Goal: Task Accomplishment & Management: Use online tool/utility

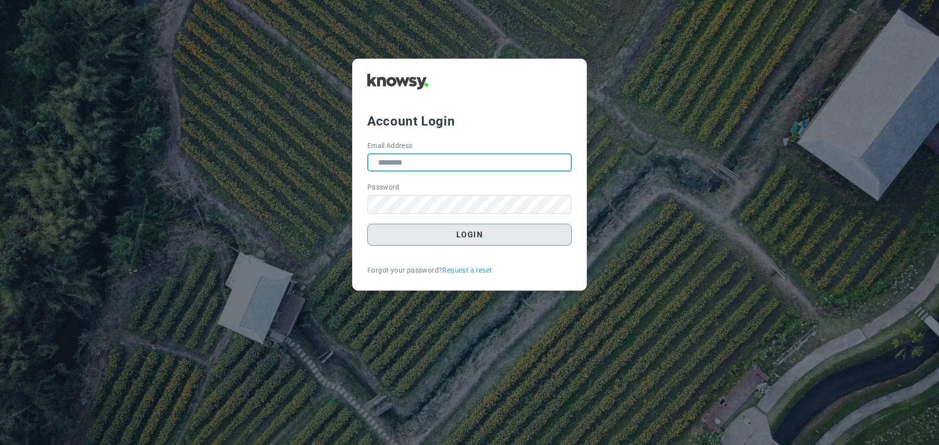
type input "**********"
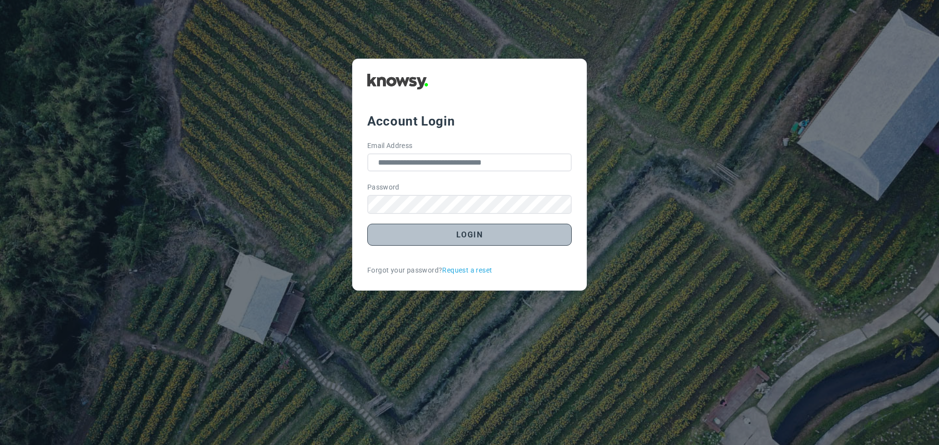
click at [480, 239] on button "Login" at bounding box center [469, 235] width 204 height 22
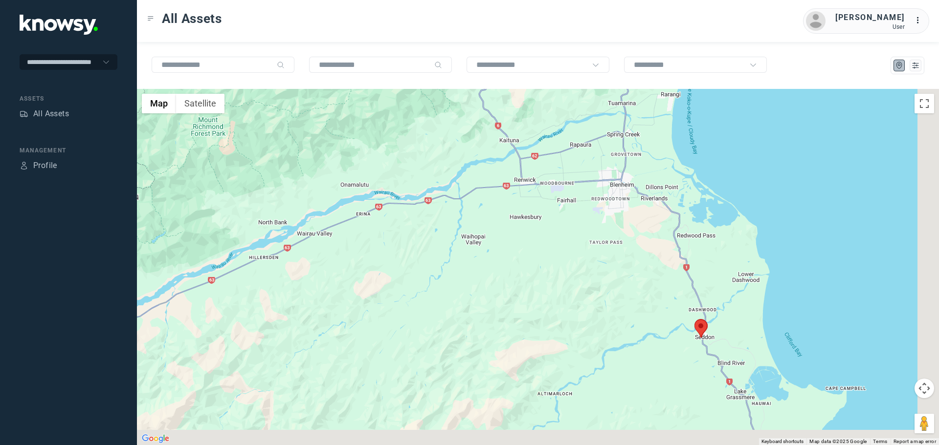
drag, startPoint x: 691, startPoint y: 361, endPoint x: 540, endPoint y: 274, distance: 173.7
click at [541, 273] on div at bounding box center [538, 267] width 802 height 356
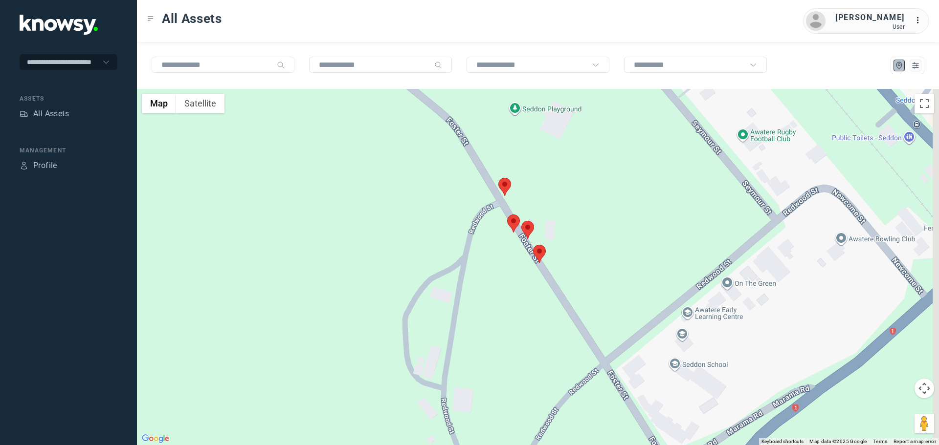
drag, startPoint x: 540, startPoint y: 269, endPoint x: 475, endPoint y: 289, distance: 68.0
click at [507, 307] on div at bounding box center [538, 267] width 802 height 356
click at [205, 106] on button "Satellite" at bounding box center [200, 104] width 48 height 20
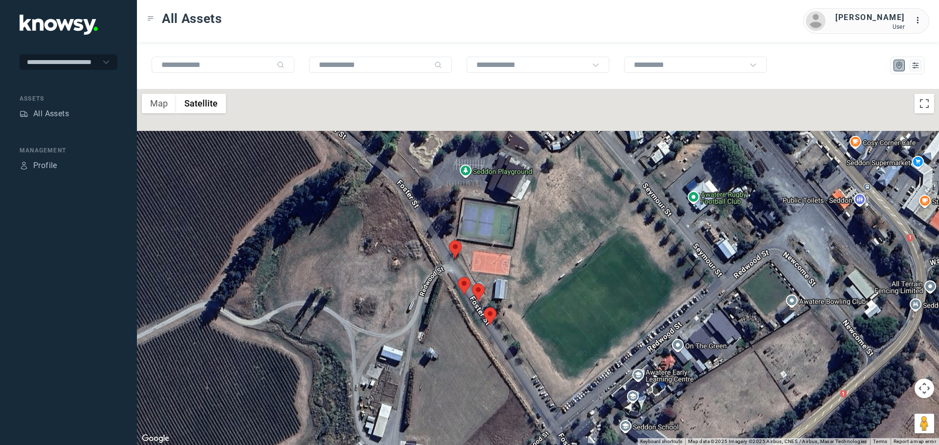
drag, startPoint x: 546, startPoint y: 311, endPoint x: 500, endPoint y: 369, distance: 74.1
click at [500, 369] on div at bounding box center [538, 267] width 802 height 356
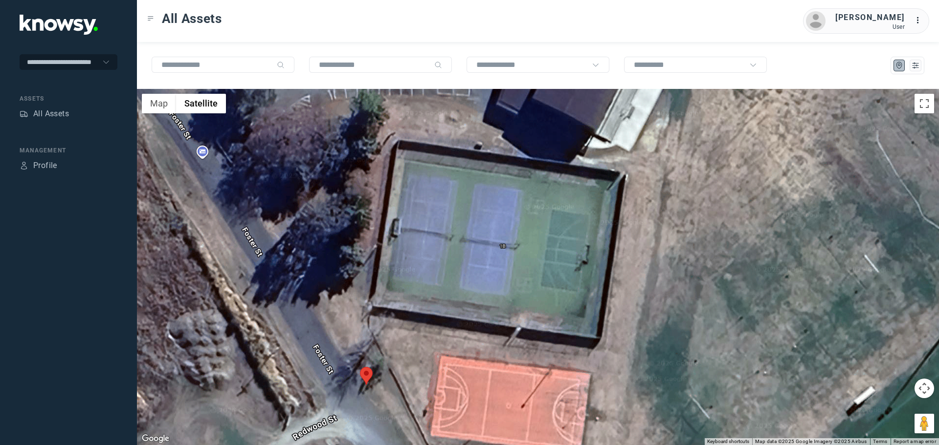
drag, startPoint x: 474, startPoint y: 198, endPoint x: 518, endPoint y: 272, distance: 85.9
click at [518, 272] on div at bounding box center [538, 267] width 802 height 356
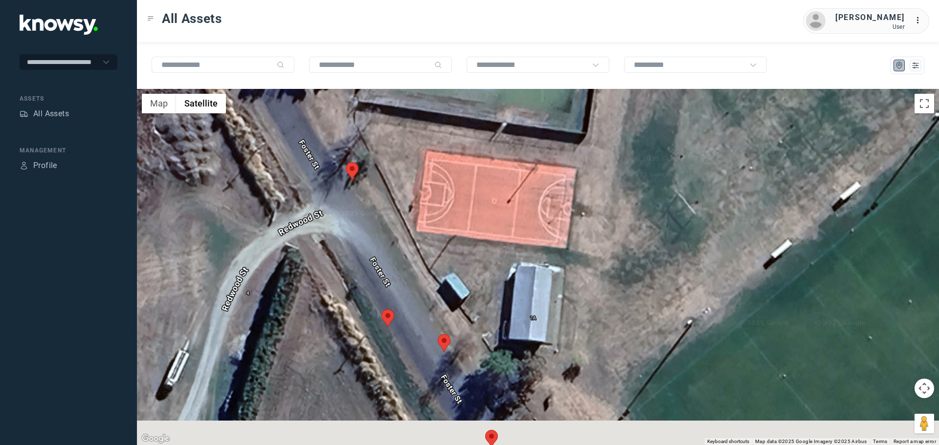
drag, startPoint x: 499, startPoint y: 377, endPoint x: 483, endPoint y: 169, distance: 208.3
click at [483, 169] on div at bounding box center [538, 267] width 802 height 356
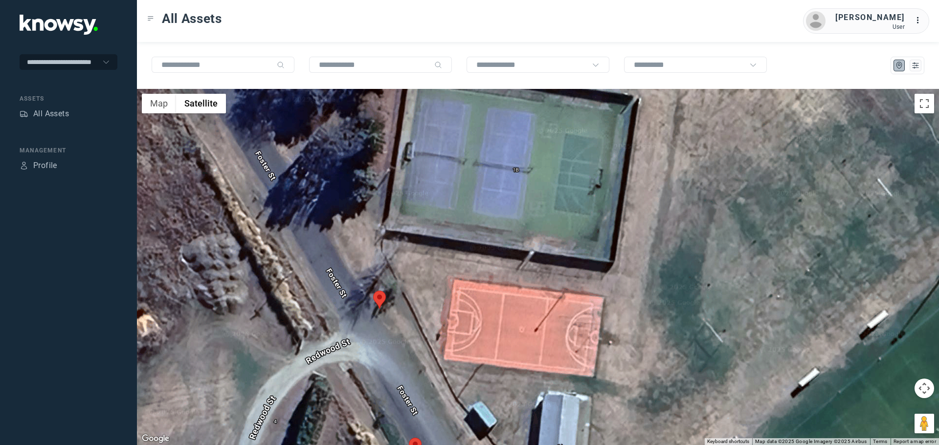
drag, startPoint x: 458, startPoint y: 168, endPoint x: 483, endPoint y: 318, distance: 152.2
click at [483, 319] on div at bounding box center [538, 267] width 802 height 356
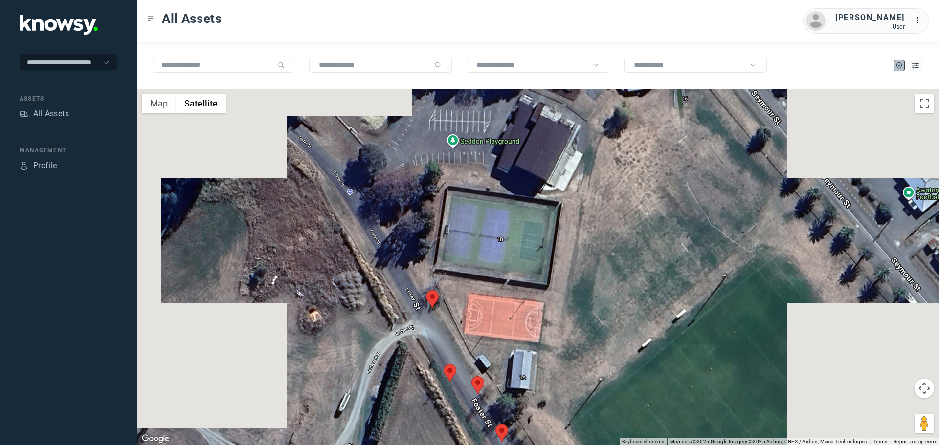
drag, startPoint x: 528, startPoint y: 335, endPoint x: 463, endPoint y: 277, distance: 87.2
click at [463, 277] on div at bounding box center [538, 267] width 802 height 356
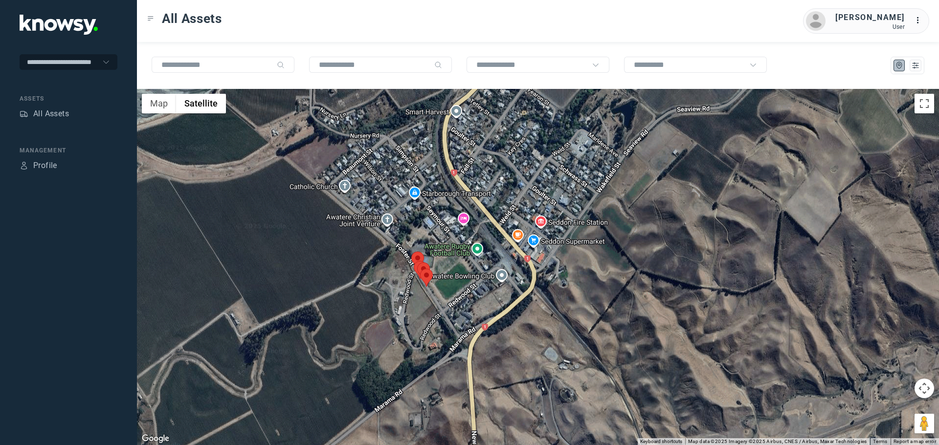
drag, startPoint x: 497, startPoint y: 295, endPoint x: 451, endPoint y: 288, distance: 46.5
click at [451, 288] on div at bounding box center [538, 267] width 802 height 356
